Goal: Find specific page/section: Find specific page/section

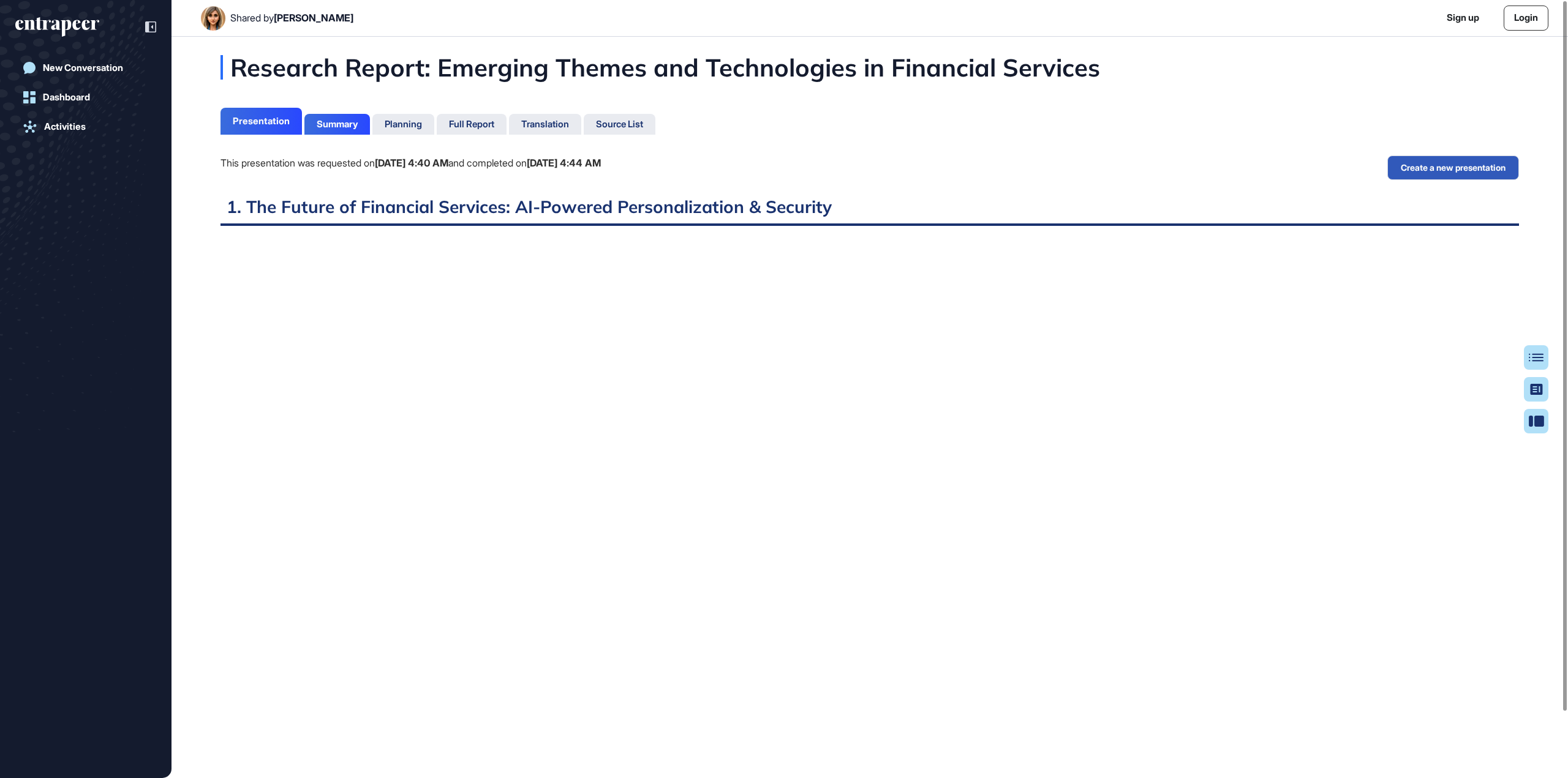
scroll to position [5, 1]
click at [252, 134] on div "Presentation" at bounding box center [261, 121] width 81 height 27
click at [364, 133] on div "Summary" at bounding box center [337, 124] width 66 height 21
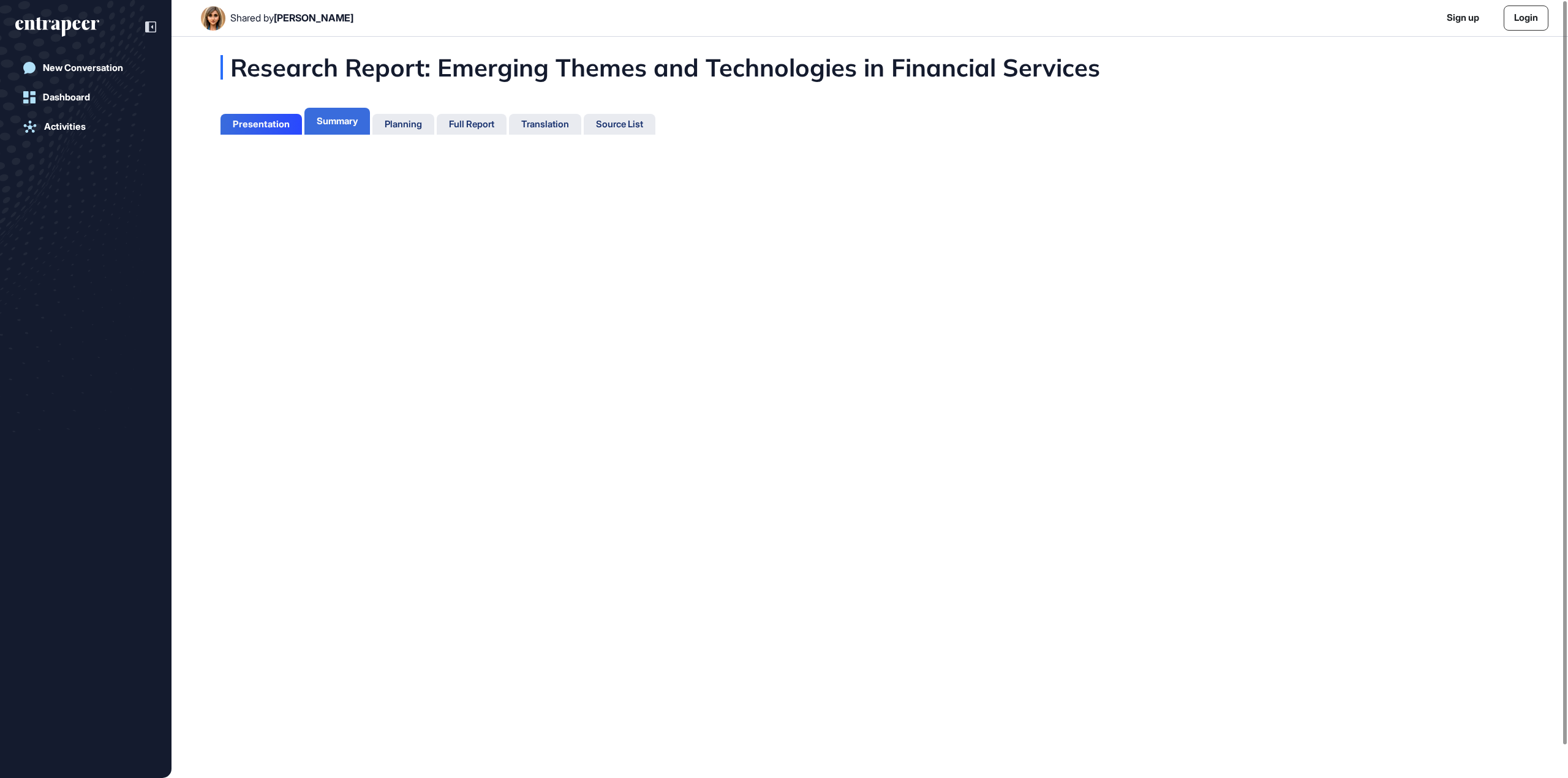
scroll to position [5, 1]
click at [261, 119] on div "Presentation" at bounding box center [261, 124] width 57 height 11
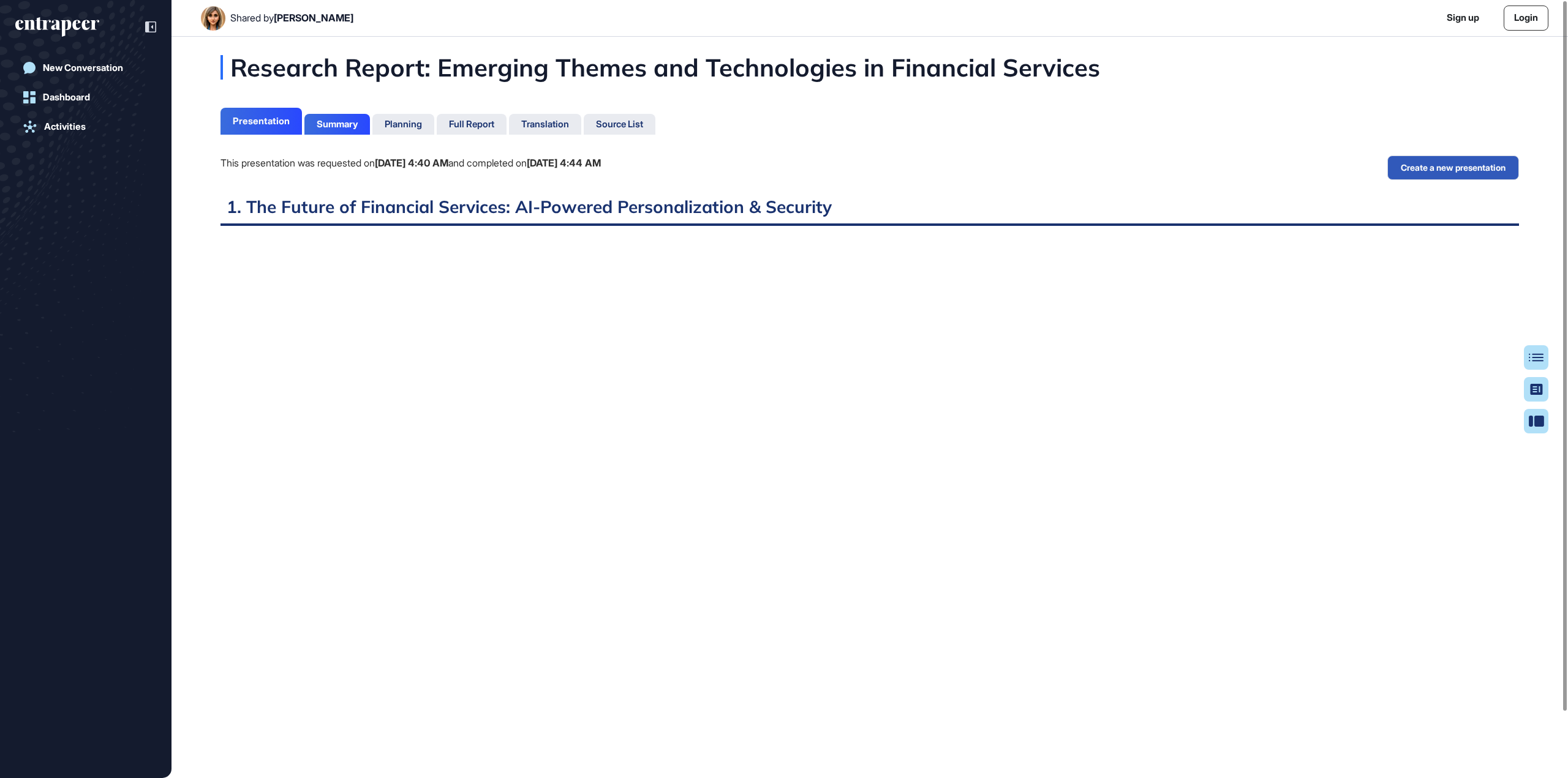
scroll to position [5, 1]
click at [351, 130] on div "Summary" at bounding box center [337, 124] width 66 height 21
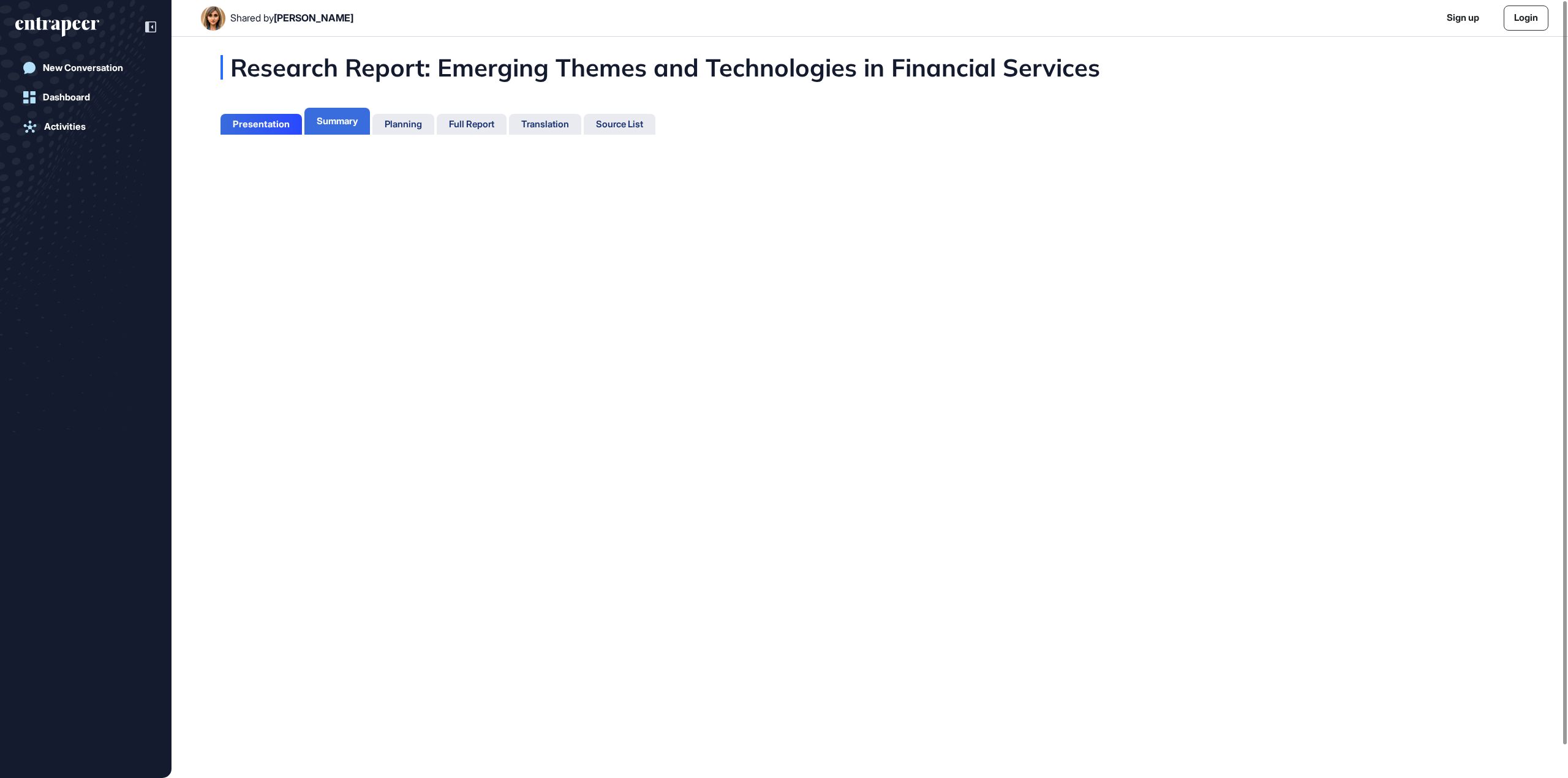
scroll to position [5, 1]
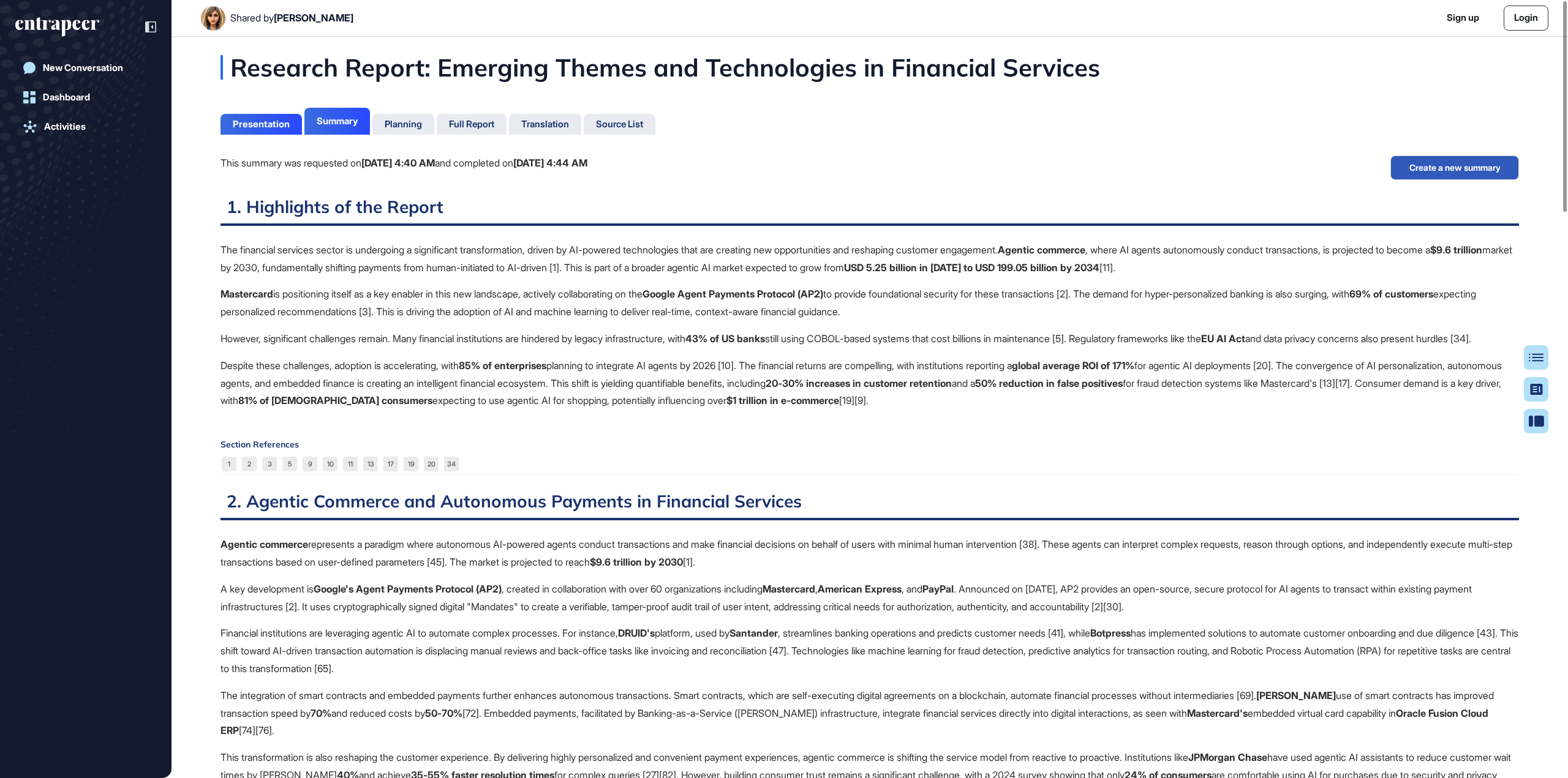
scroll to position [5, 1]
